Goal: Answer question/provide support

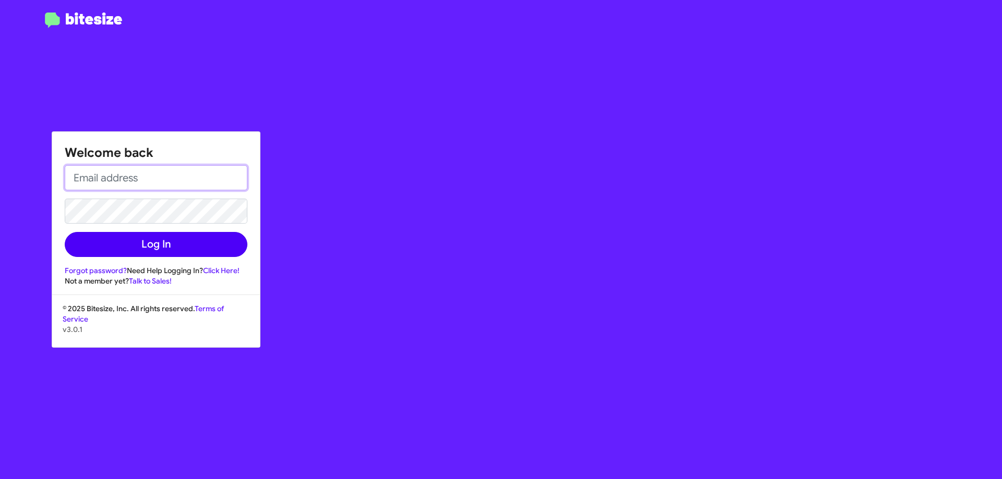
type input "[EMAIL_ADDRESS][DOMAIN_NAME]"
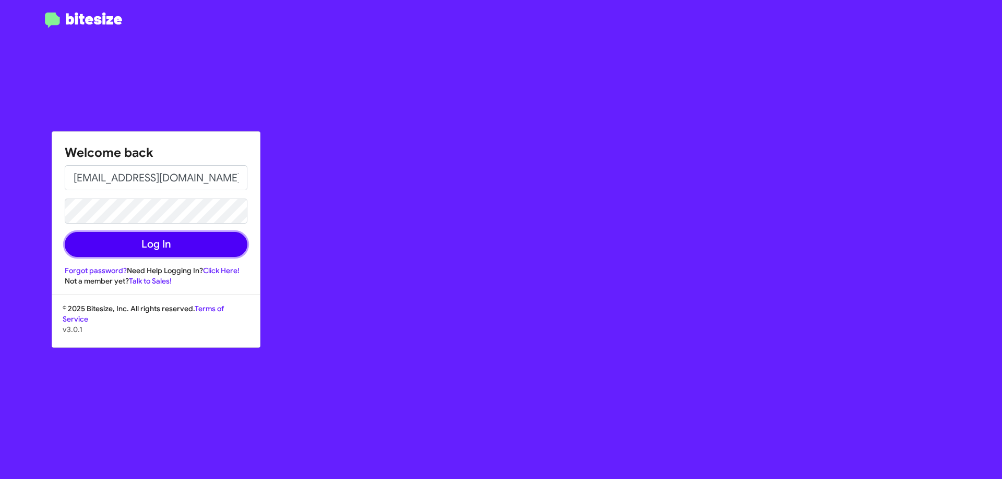
click at [140, 244] on button "Log In" at bounding box center [156, 244] width 183 height 25
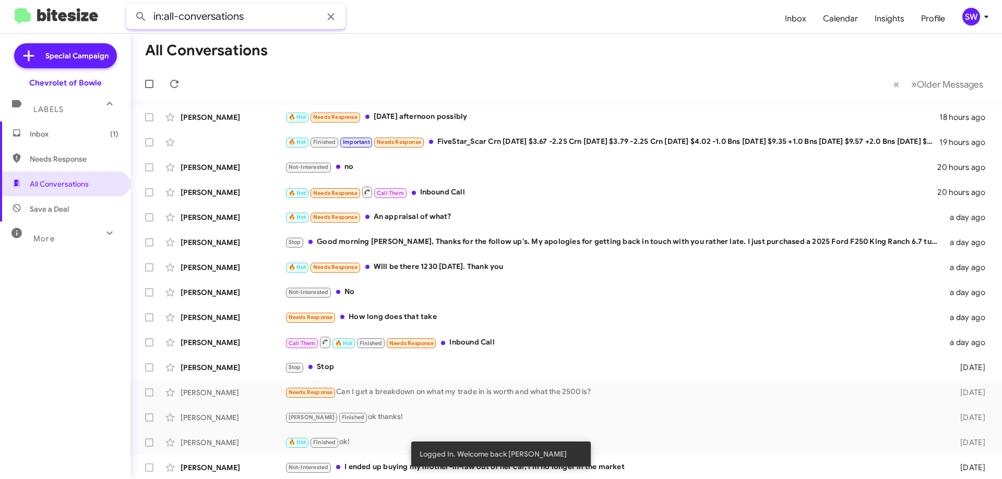
drag, startPoint x: 267, startPoint y: 13, endPoint x: 278, endPoint y: 14, distance: 11.5
click at [267, 13] on input "in:all-conversations" at bounding box center [235, 16] width 219 height 25
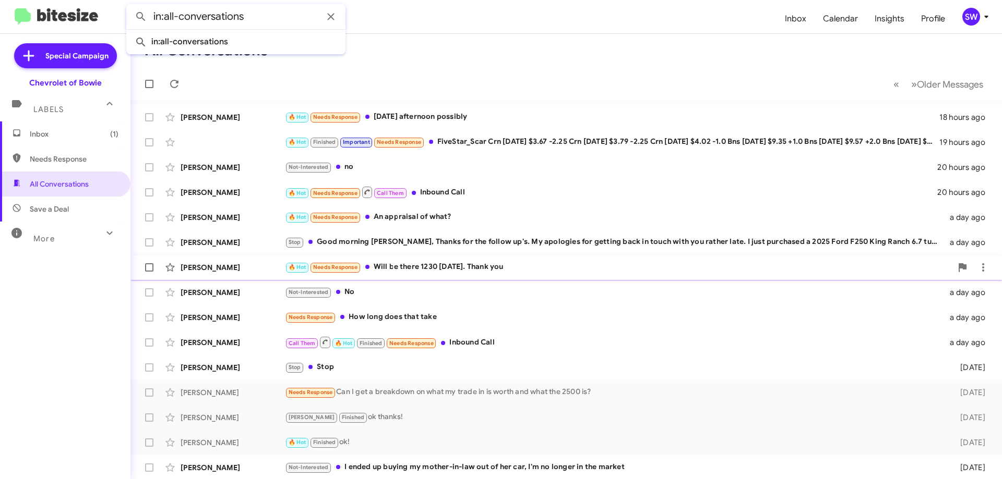
click at [454, 268] on div "🔥 Hot Needs Response Will be there 1230 [DATE]. Thank you" at bounding box center [618, 267] width 667 height 12
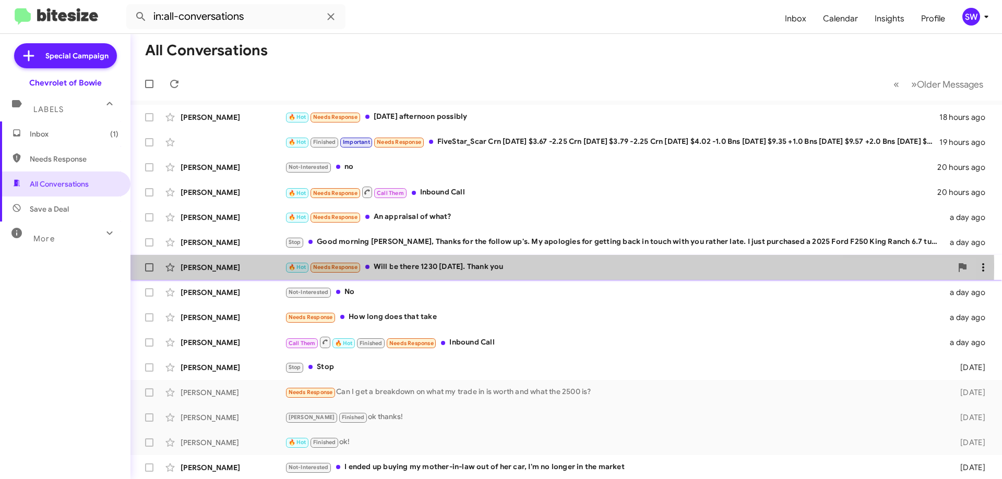
type input "in:all-conversations"
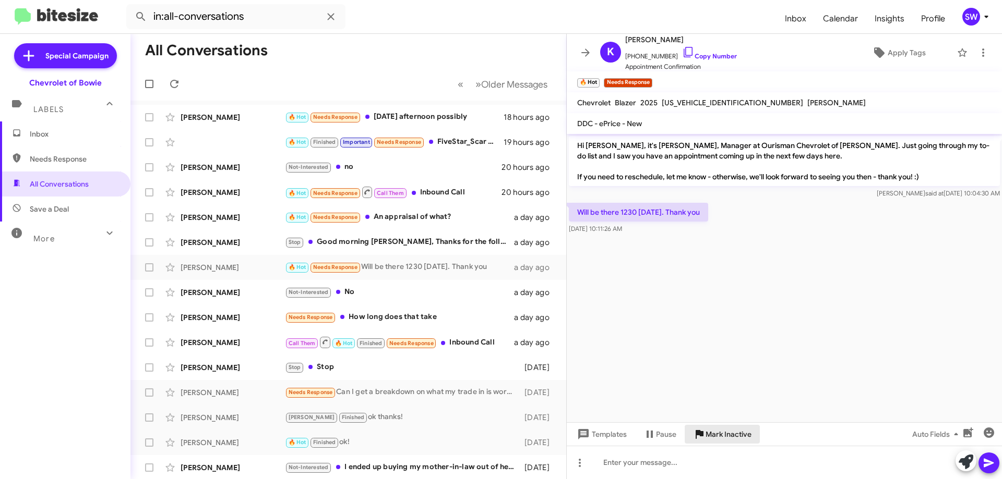
drag, startPoint x: 715, startPoint y: 432, endPoint x: 985, endPoint y: 386, distance: 274.2
click at [718, 431] on span "Mark Inactive" at bounding box center [728, 434] width 46 height 19
